Goal: Navigation & Orientation: Find specific page/section

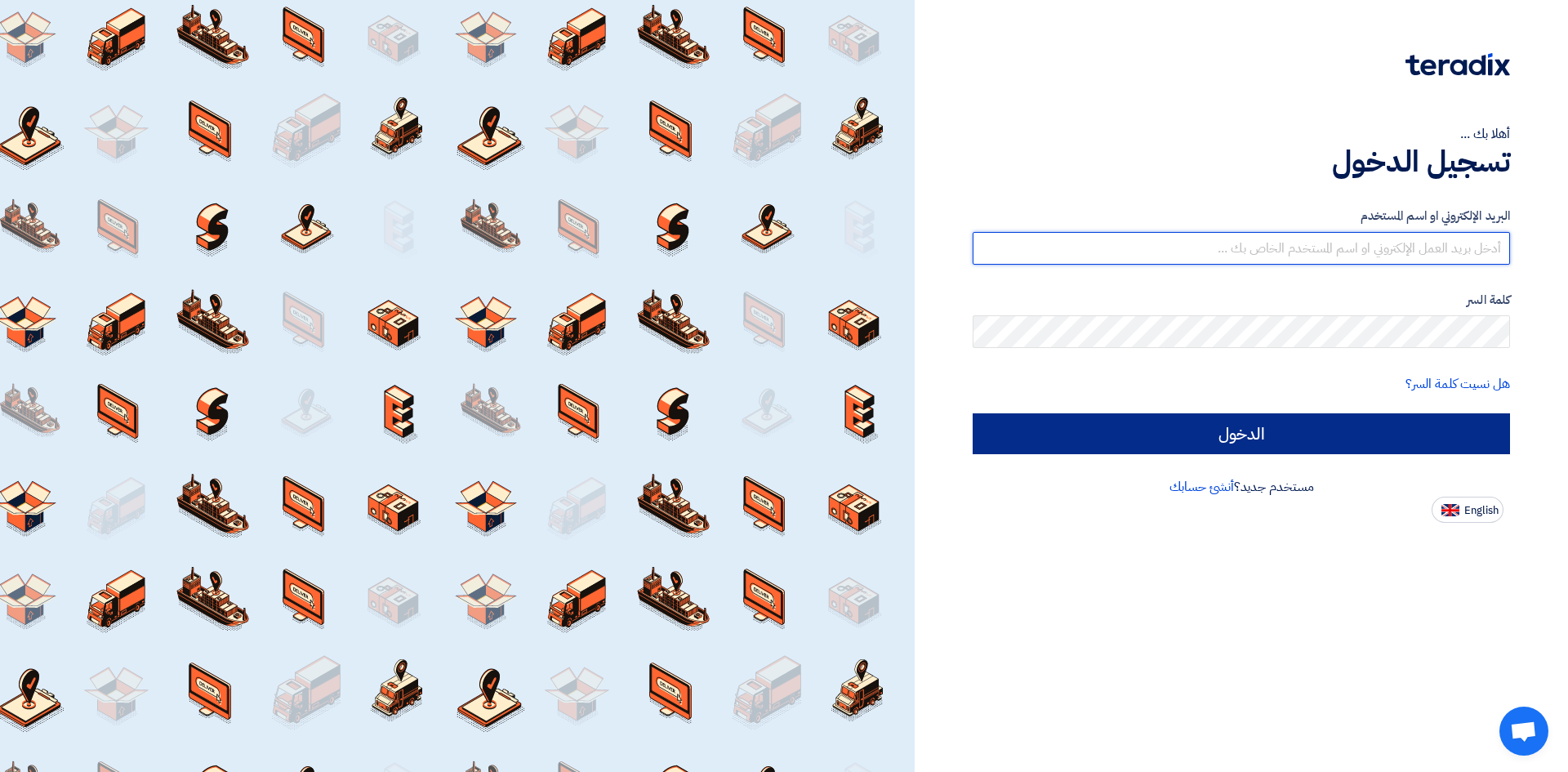
type input "[EMAIL_ADDRESS][DOMAIN_NAME]"
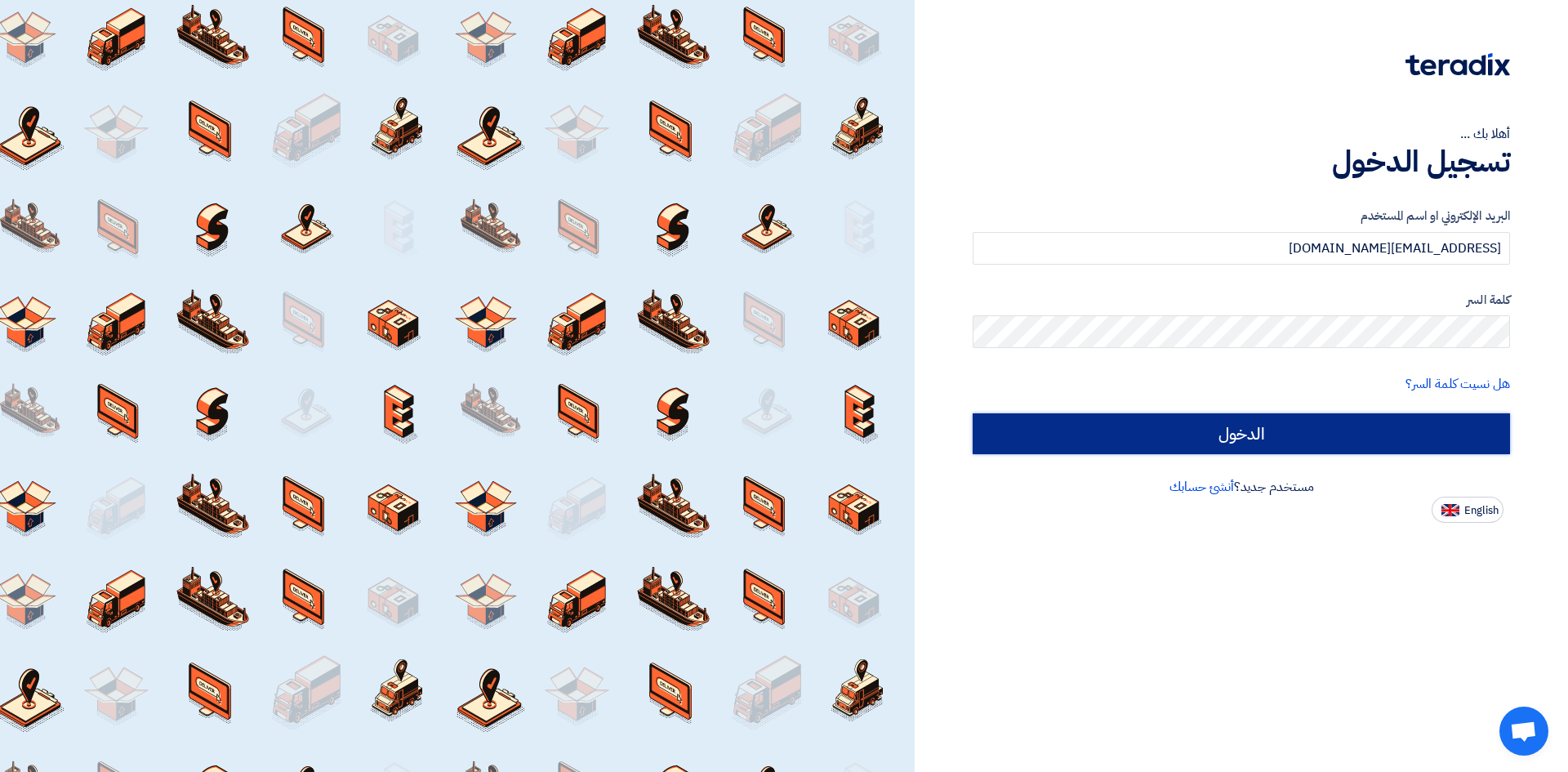
click at [1325, 437] on input "الدخول" at bounding box center [1241, 434] width 537 height 41
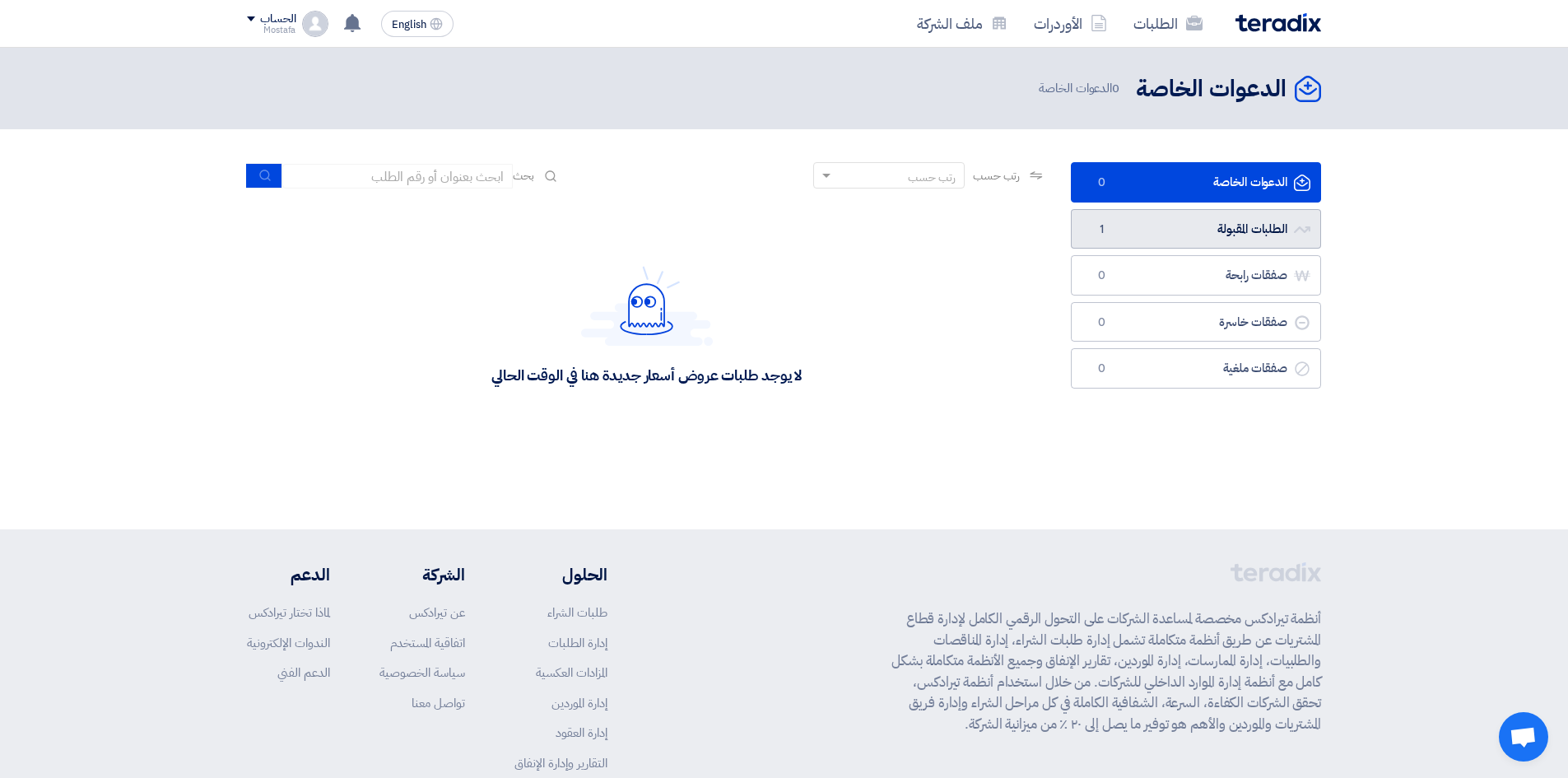
click at [1251, 237] on link "الطلبات المقبولة الطلبات المقبولة 1" at bounding box center [1196, 228] width 250 height 40
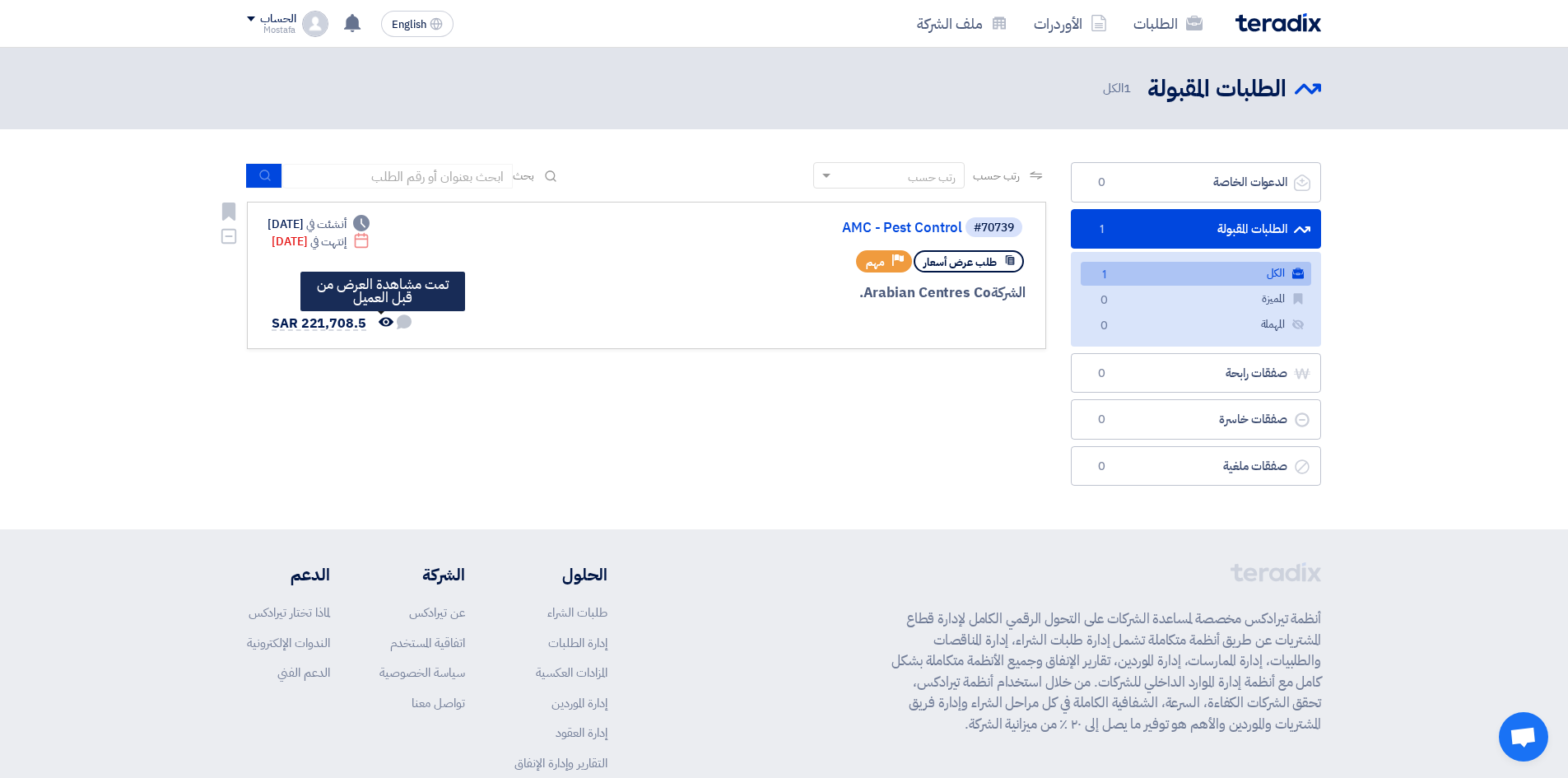
click at [385, 321] on icon "تمت مشاهدة العرض من قبل العميل" at bounding box center [386, 322] width 14 height 14
click at [332, 323] on span "SAR 221,708.5" at bounding box center [318, 324] width 94 height 20
click at [1151, 23] on link "الطلبات" at bounding box center [1168, 23] width 95 height 39
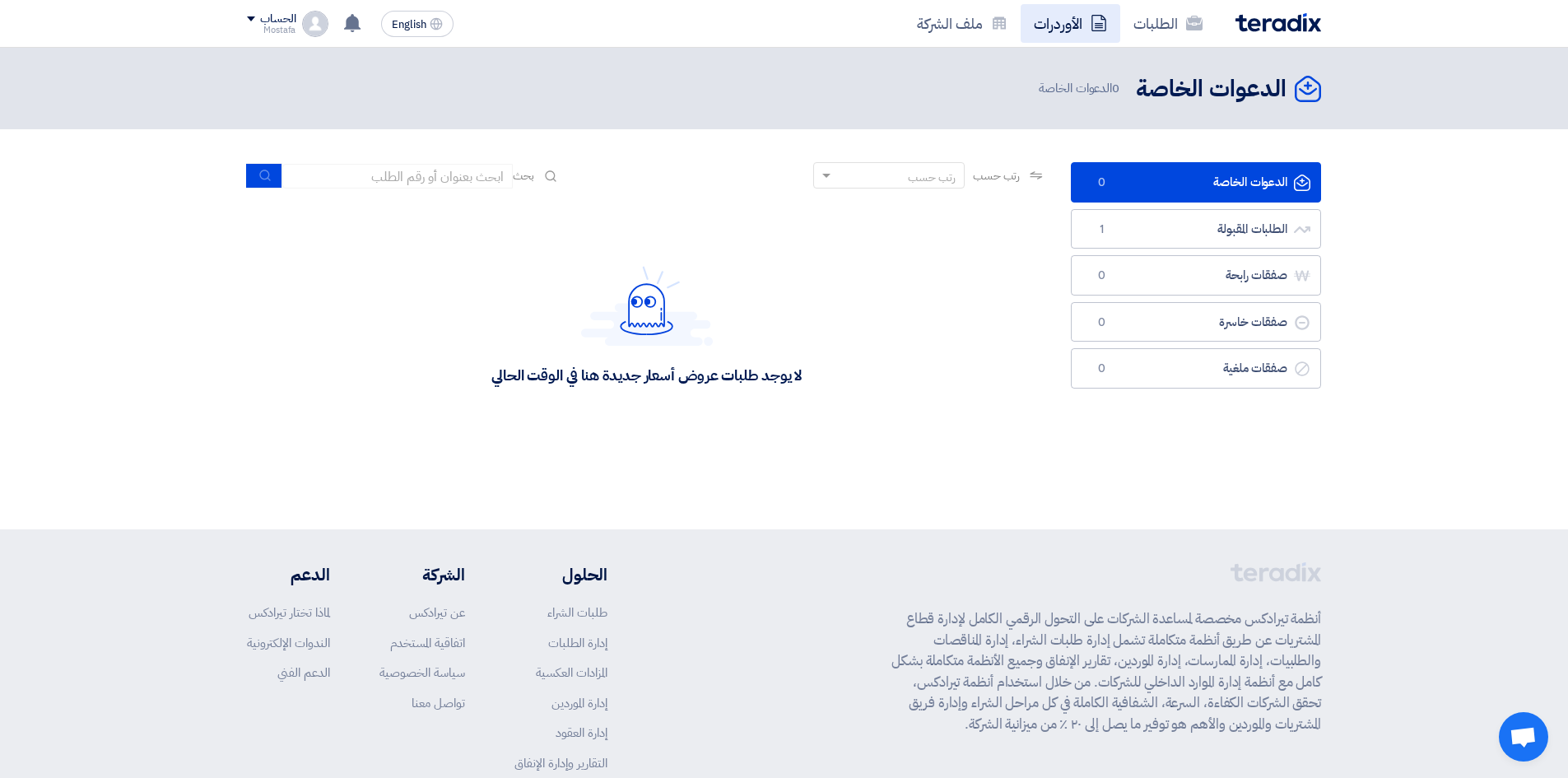
click at [1062, 23] on link "الأوردرات" at bounding box center [1071, 23] width 100 height 39
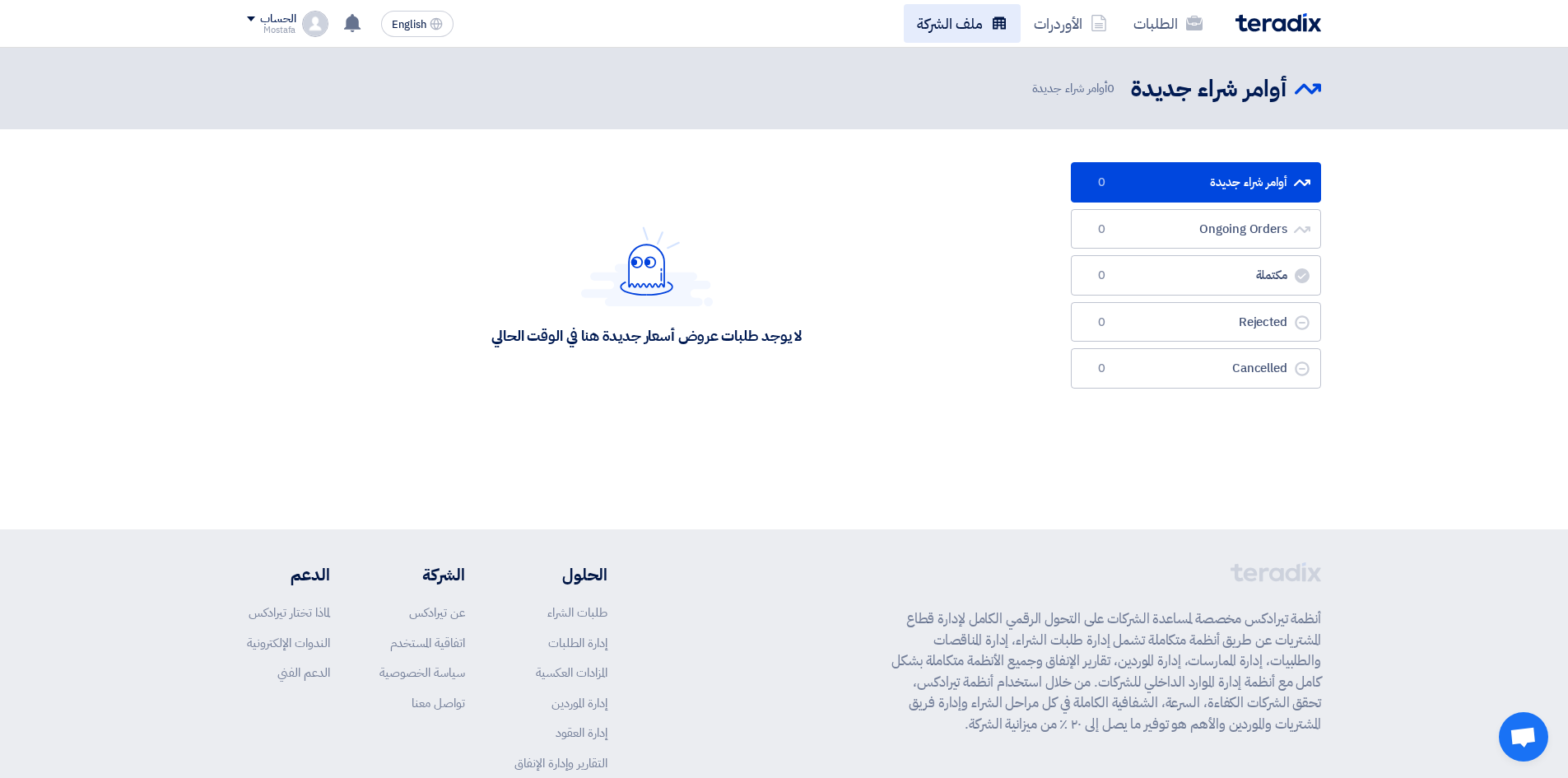
click at [962, 29] on link "ملف الشركة" at bounding box center [963, 23] width 117 height 39
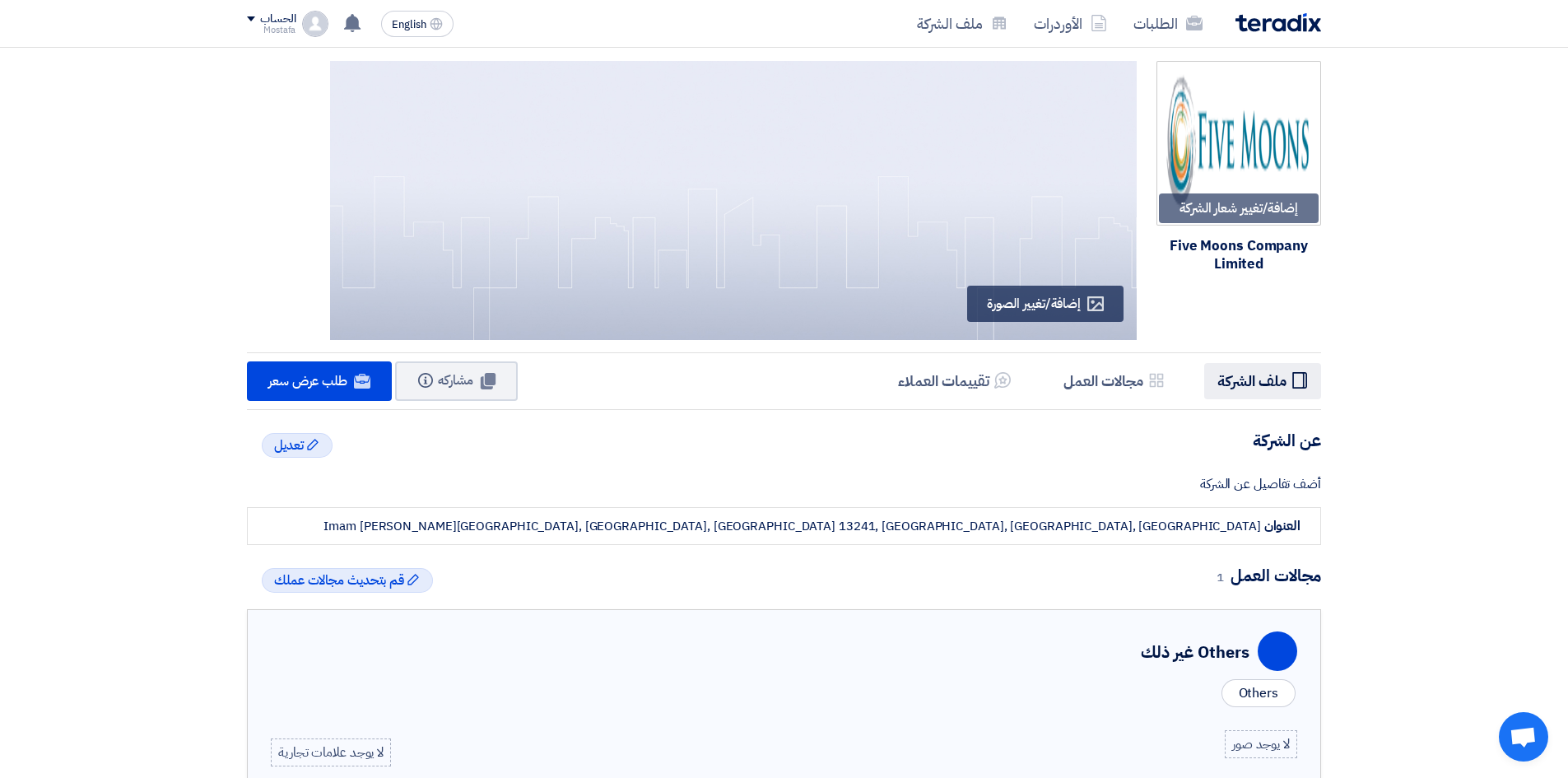
click at [1234, 373] on h5 "ملف الشركة" at bounding box center [1251, 380] width 69 height 19
